Goal: Check status: Check status

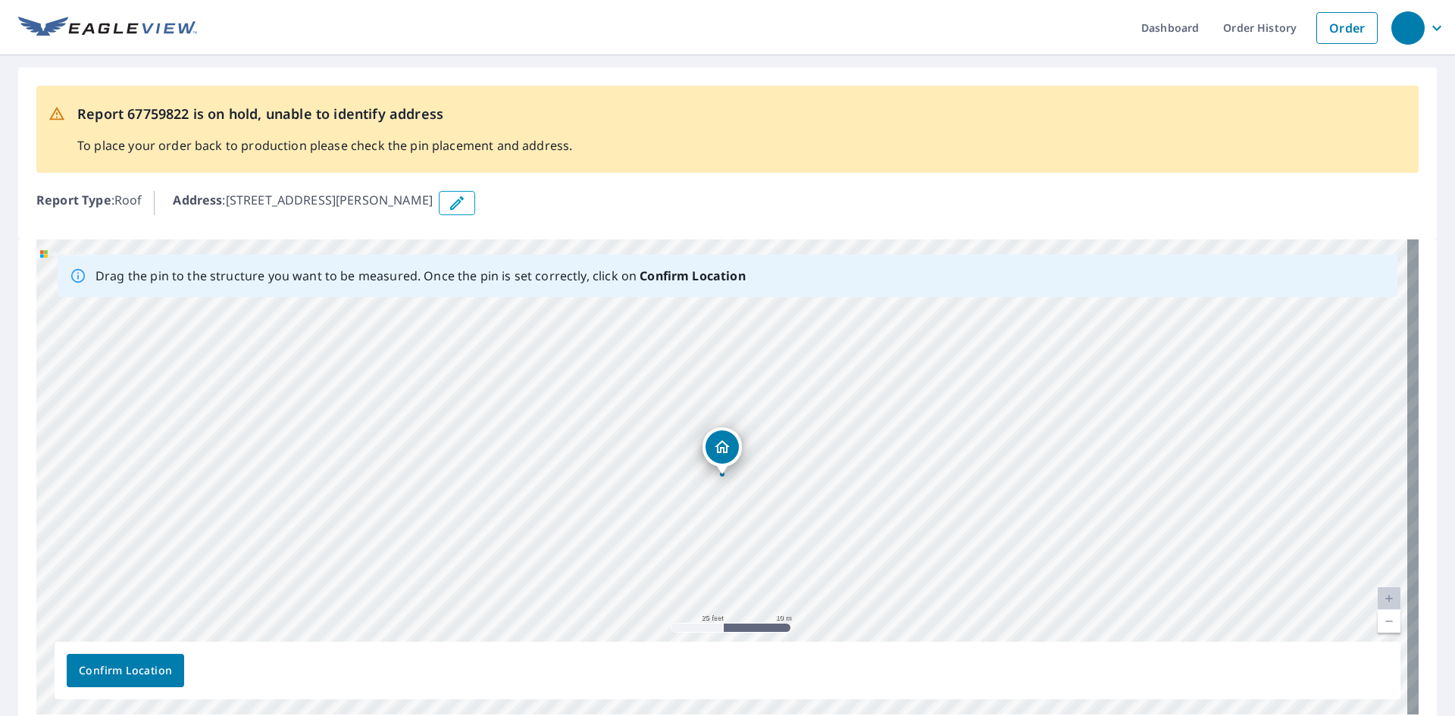
click at [448, 208] on icon "button" at bounding box center [457, 203] width 18 height 18
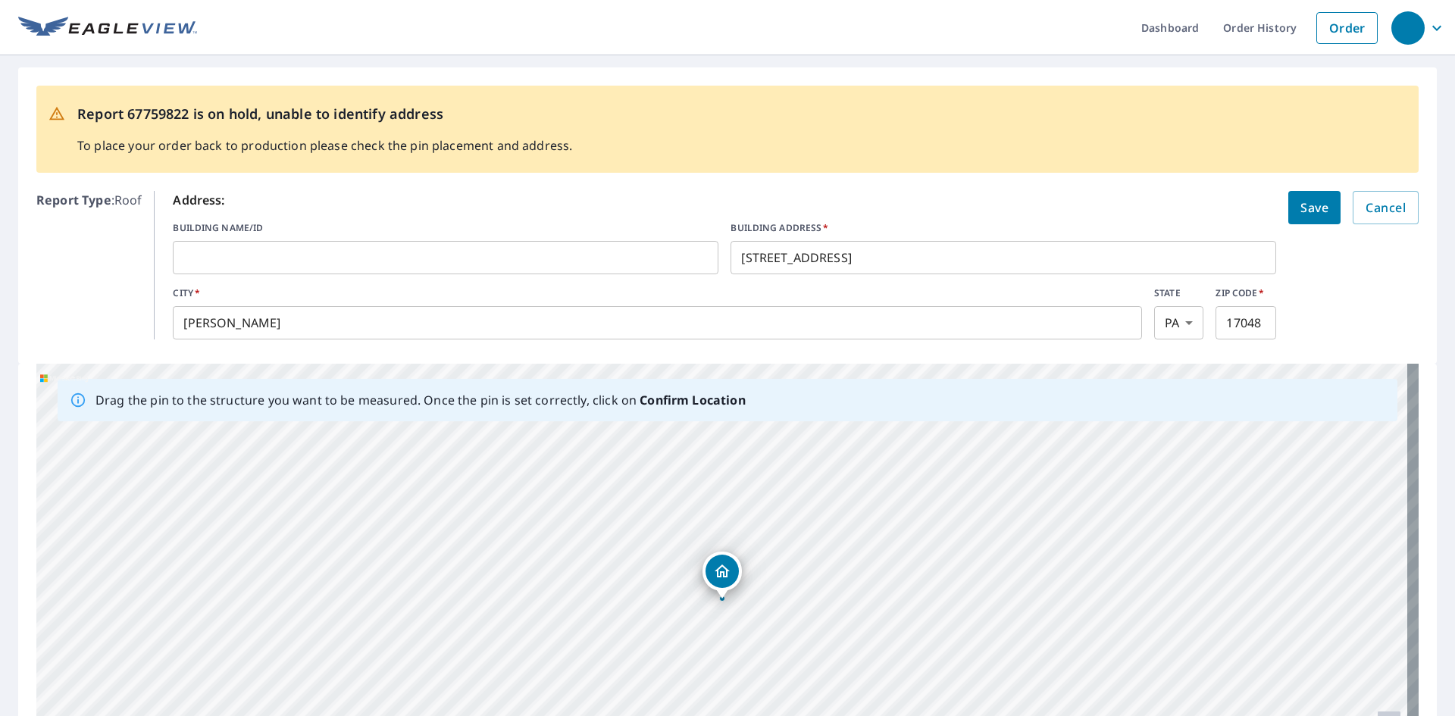
click at [748, 258] on input "[STREET_ADDRESS]" at bounding box center [1004, 257] width 546 height 42
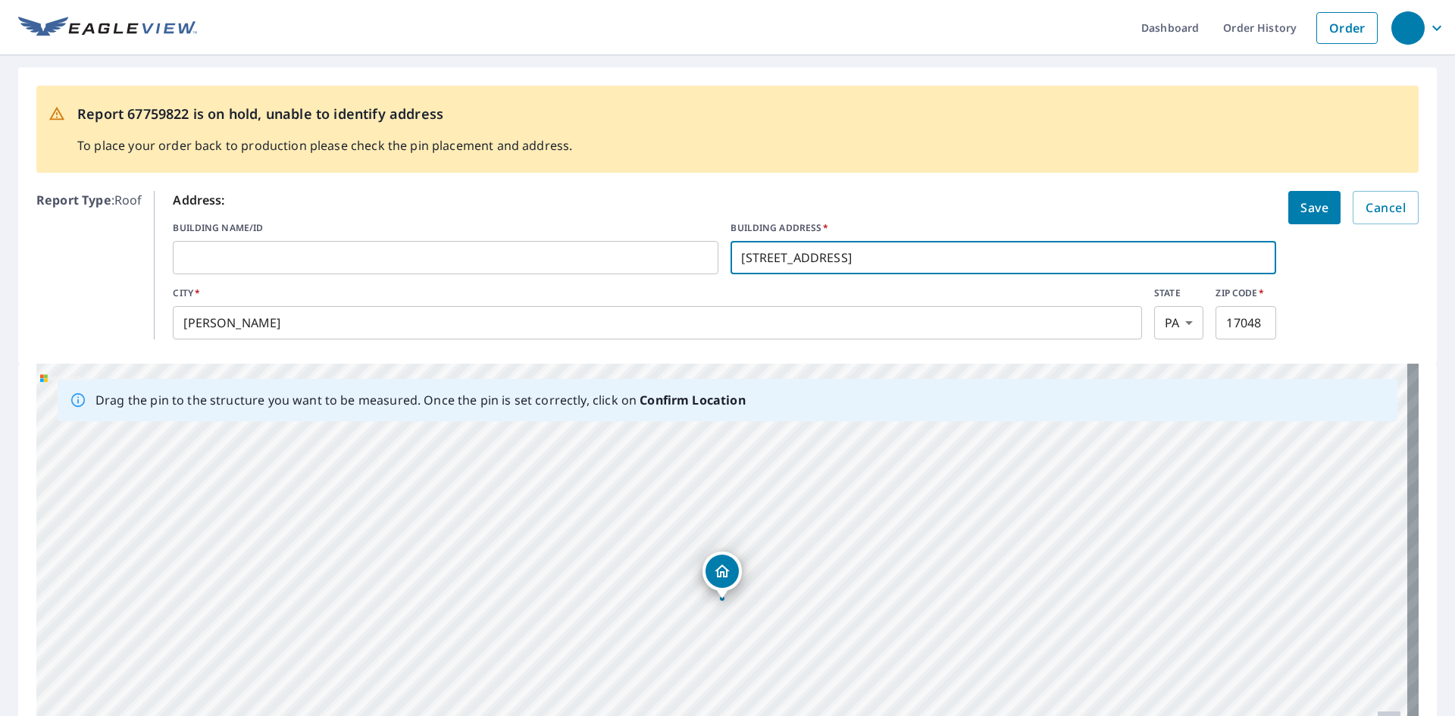
type input "[STREET_ADDRESS]"
click at [1301, 208] on span "Save" at bounding box center [1315, 207] width 28 height 21
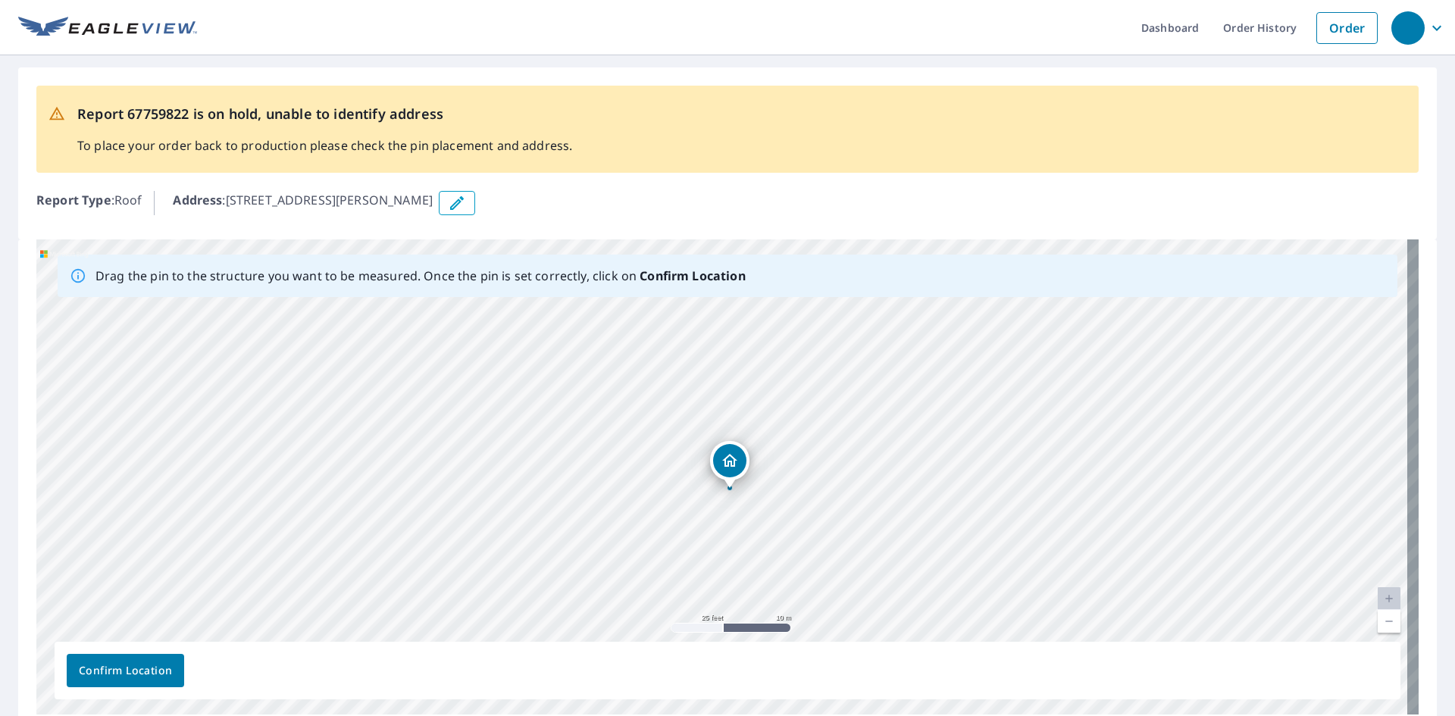
drag, startPoint x: 621, startPoint y: 390, endPoint x: 628, endPoint y: 404, distance: 15.6
click at [628, 404] on div "[STREET_ADDRESS][PERSON_NAME]" at bounding box center [727, 476] width 1382 height 475
click at [1378, 596] on link "Current Level 20, Zoom In Disabled" at bounding box center [1389, 598] width 23 height 23
click at [1378, 598] on link "Current Level 20, Zoom In Disabled" at bounding box center [1389, 598] width 23 height 23
click at [1379, 603] on link "Current Level 20, Zoom In Disabled" at bounding box center [1389, 598] width 23 height 23
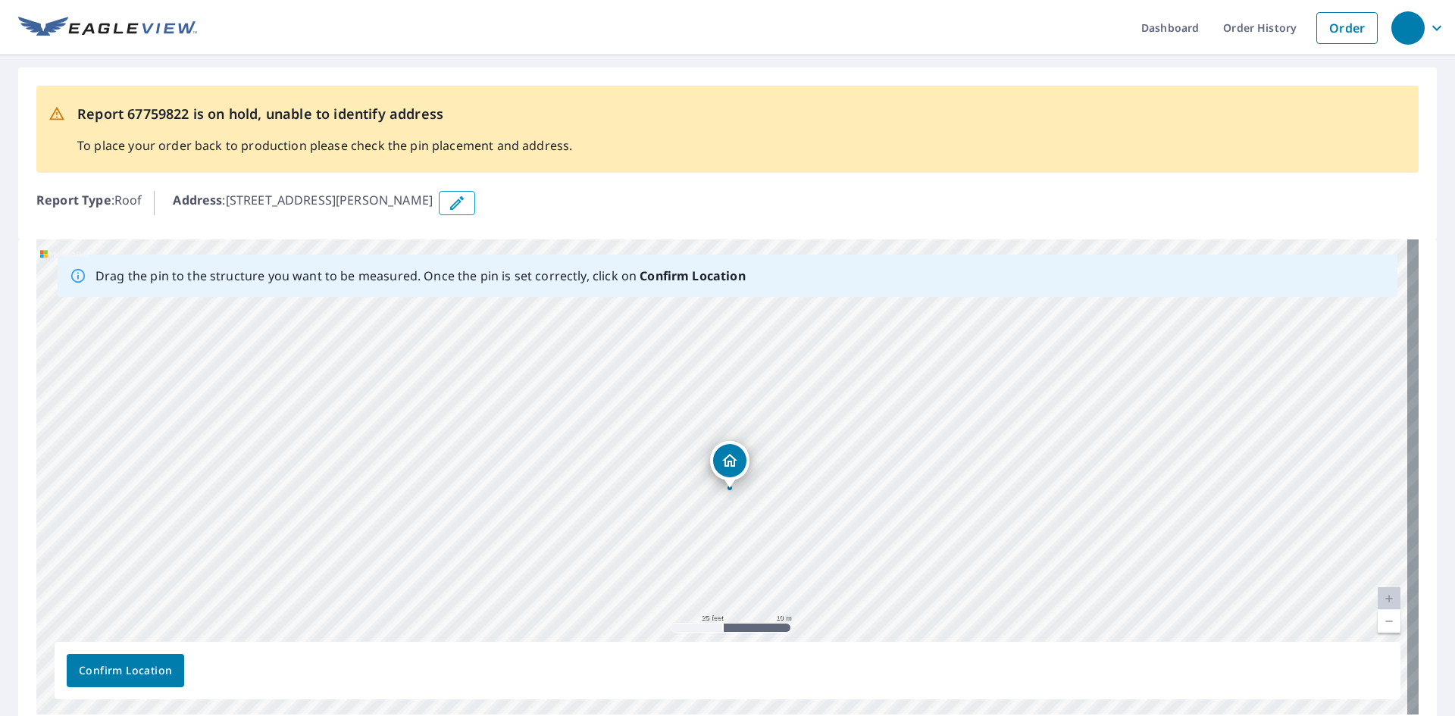
click at [781, 508] on div "[STREET_ADDRESS][PERSON_NAME]" at bounding box center [727, 476] width 1382 height 475
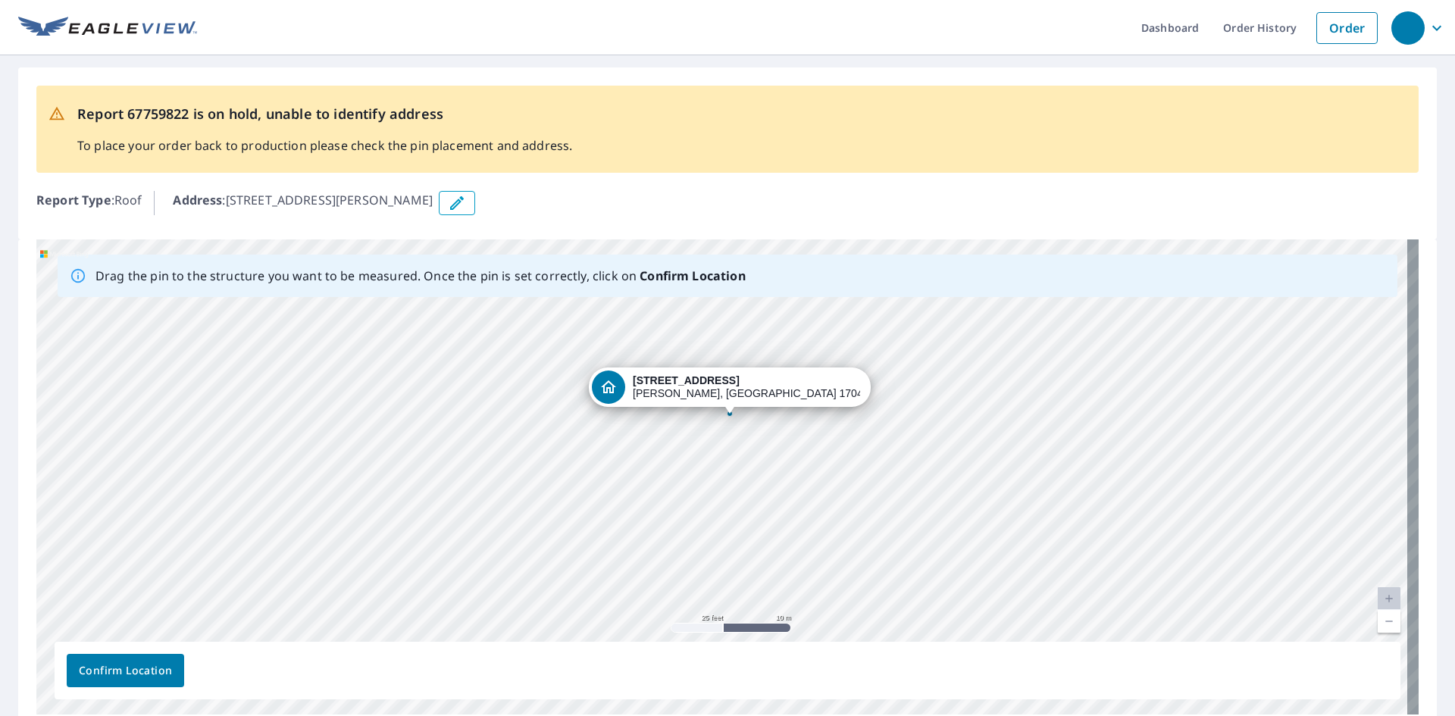
drag, startPoint x: 722, startPoint y: 474, endPoint x: 730, endPoint y: 413, distance: 61.2
click at [731, 415] on div "[STREET_ADDRESS][PERSON_NAME]" at bounding box center [727, 476] width 1382 height 475
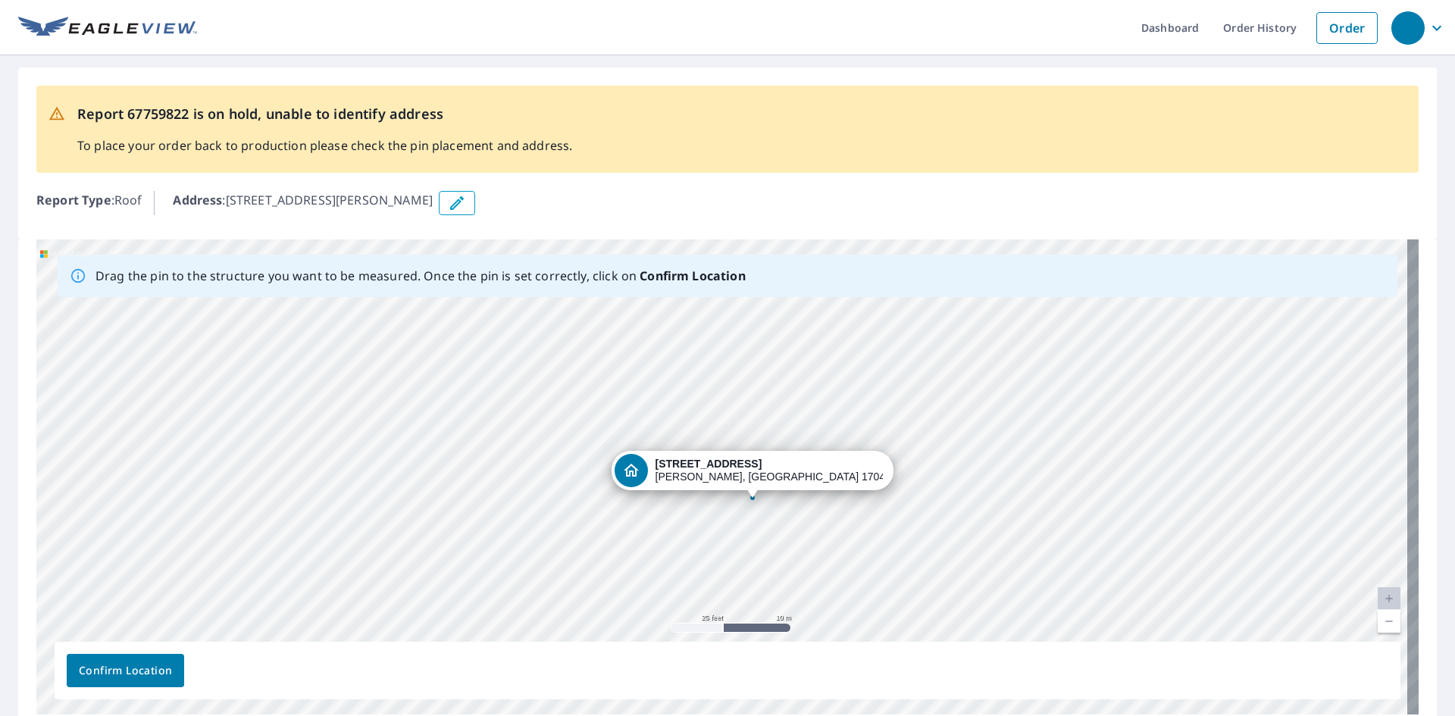
drag, startPoint x: 703, startPoint y: 507, endPoint x: 734, endPoint y: 521, distance: 34.9
click at [734, 524] on div "[STREET_ADDRESS][PERSON_NAME]" at bounding box center [727, 476] width 1382 height 475
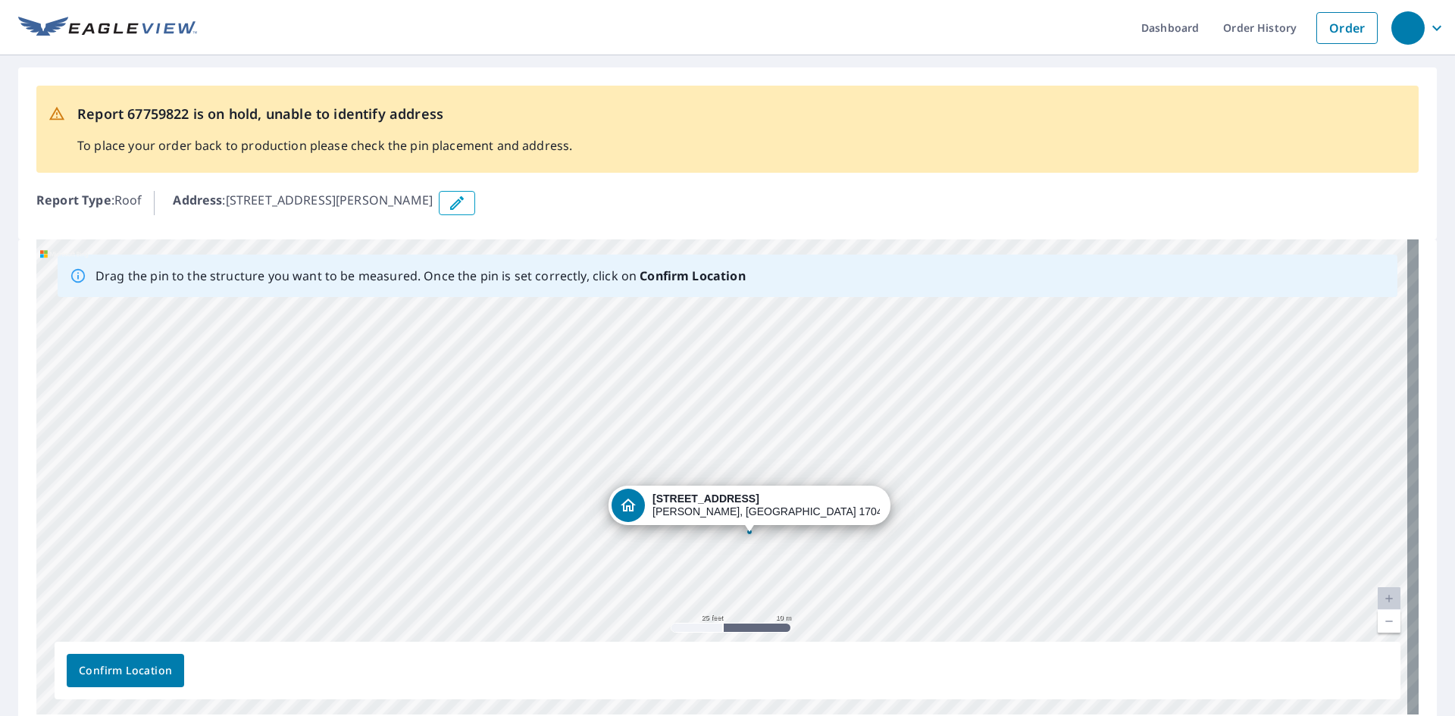
drag, startPoint x: 760, startPoint y: 471, endPoint x: 756, endPoint y: 511, distance: 40.3
click at [756, 511] on div "[STREET_ADDRESS][PERSON_NAME]" at bounding box center [727, 476] width 1382 height 475
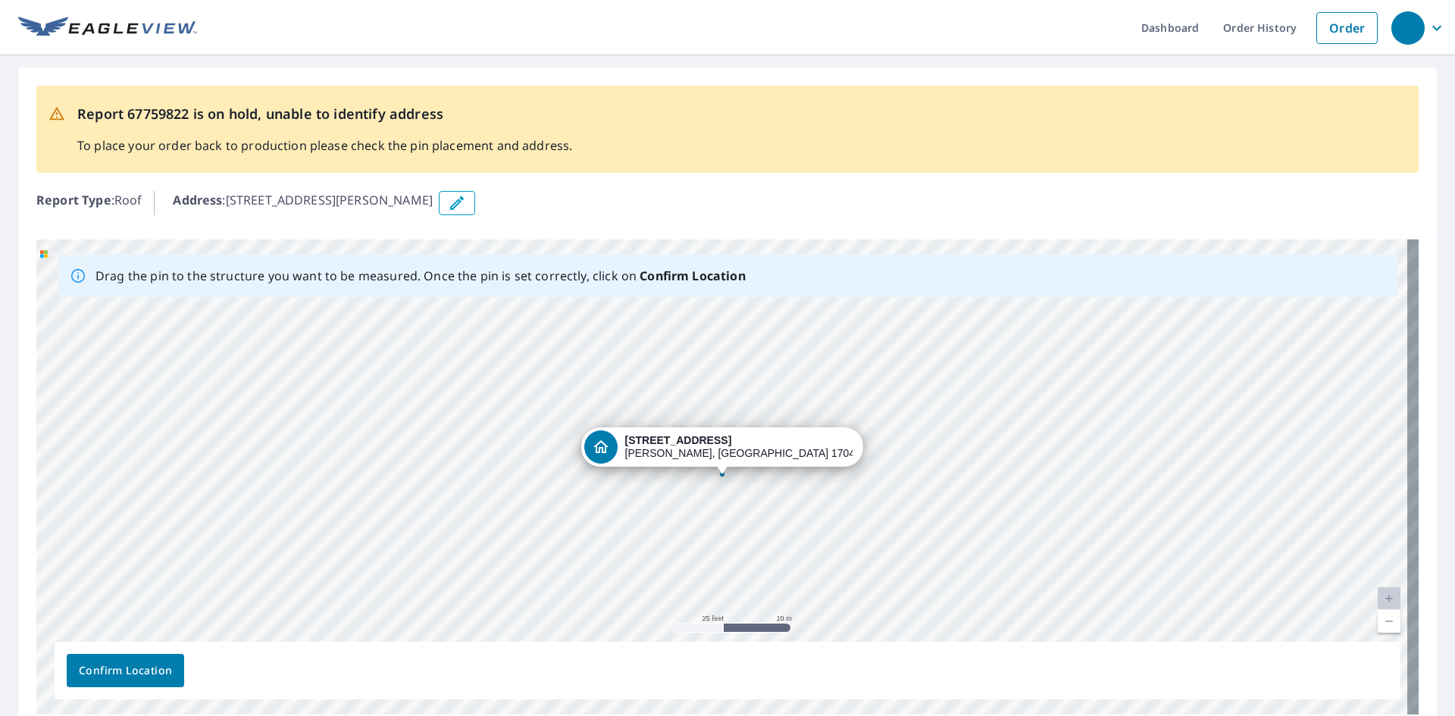
click at [161, 669] on span "Confirm Location" at bounding box center [125, 671] width 93 height 19
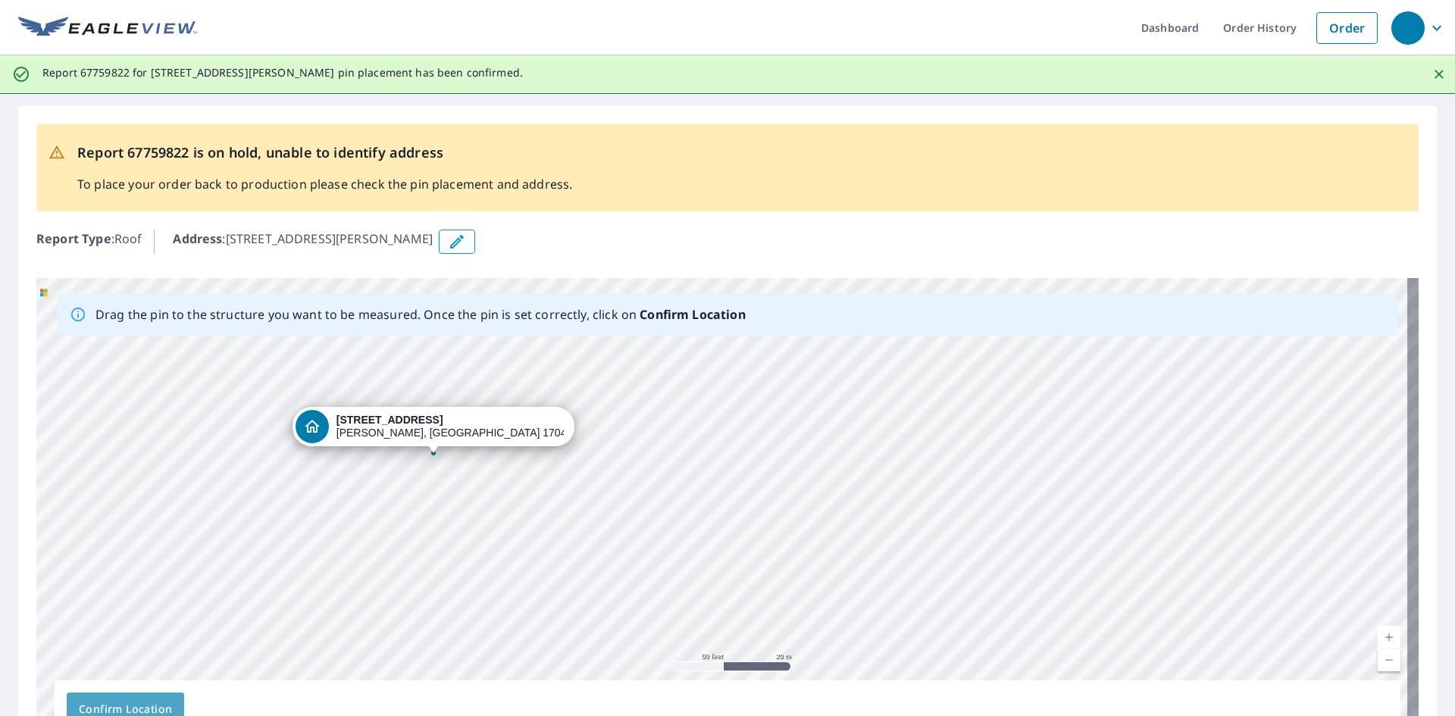
click at [120, 705] on span "Confirm Location" at bounding box center [125, 709] width 93 height 19
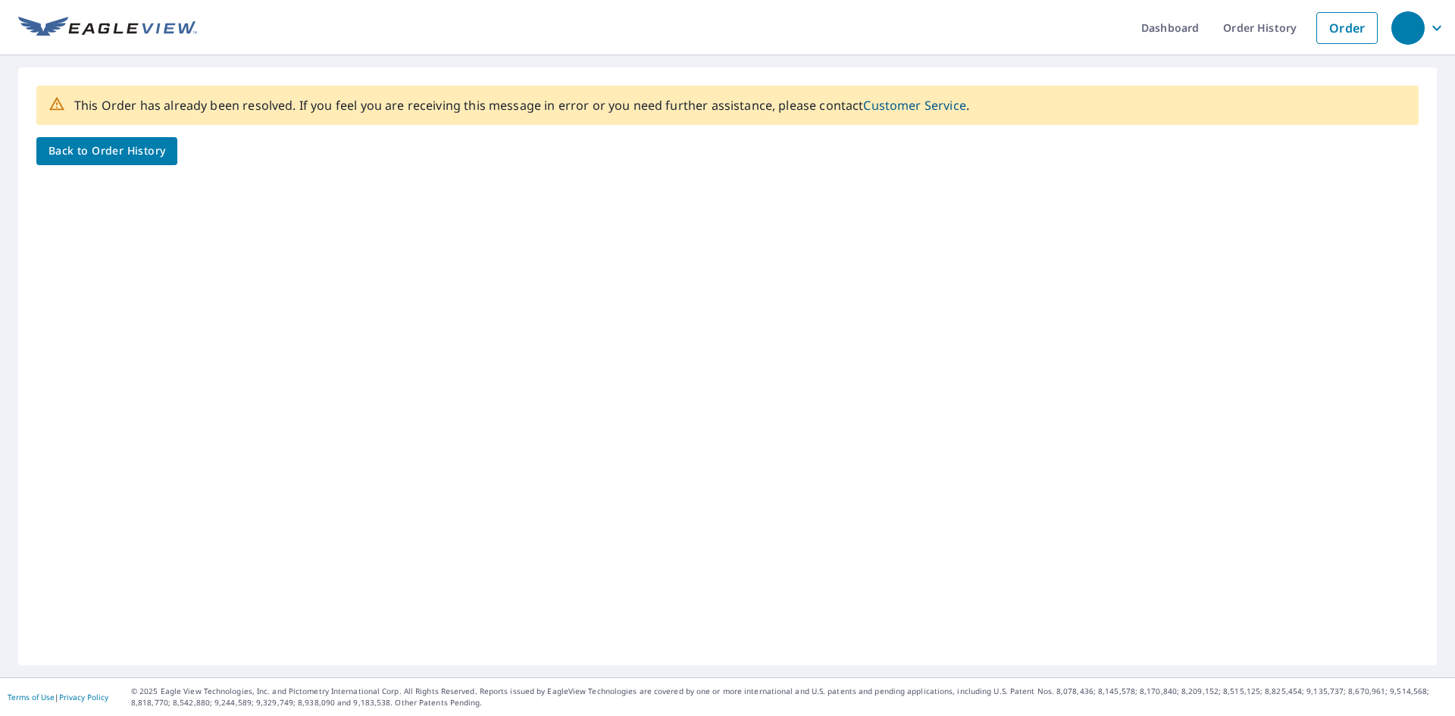
click at [80, 155] on span "Back to Order History" at bounding box center [107, 151] width 117 height 19
